Goal: Navigation & Orientation: Find specific page/section

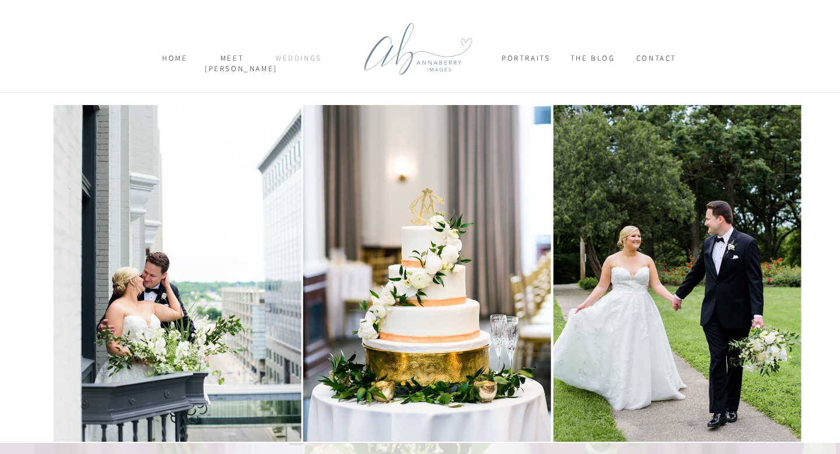
click at [290, 58] on nav "weddings" at bounding box center [298, 63] width 57 height 20
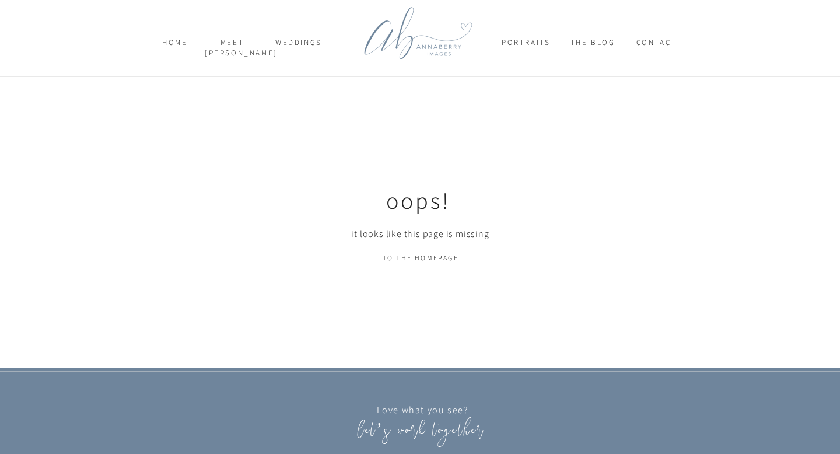
scroll to position [16, 0]
